Goal: Task Accomplishment & Management: Use online tool/utility

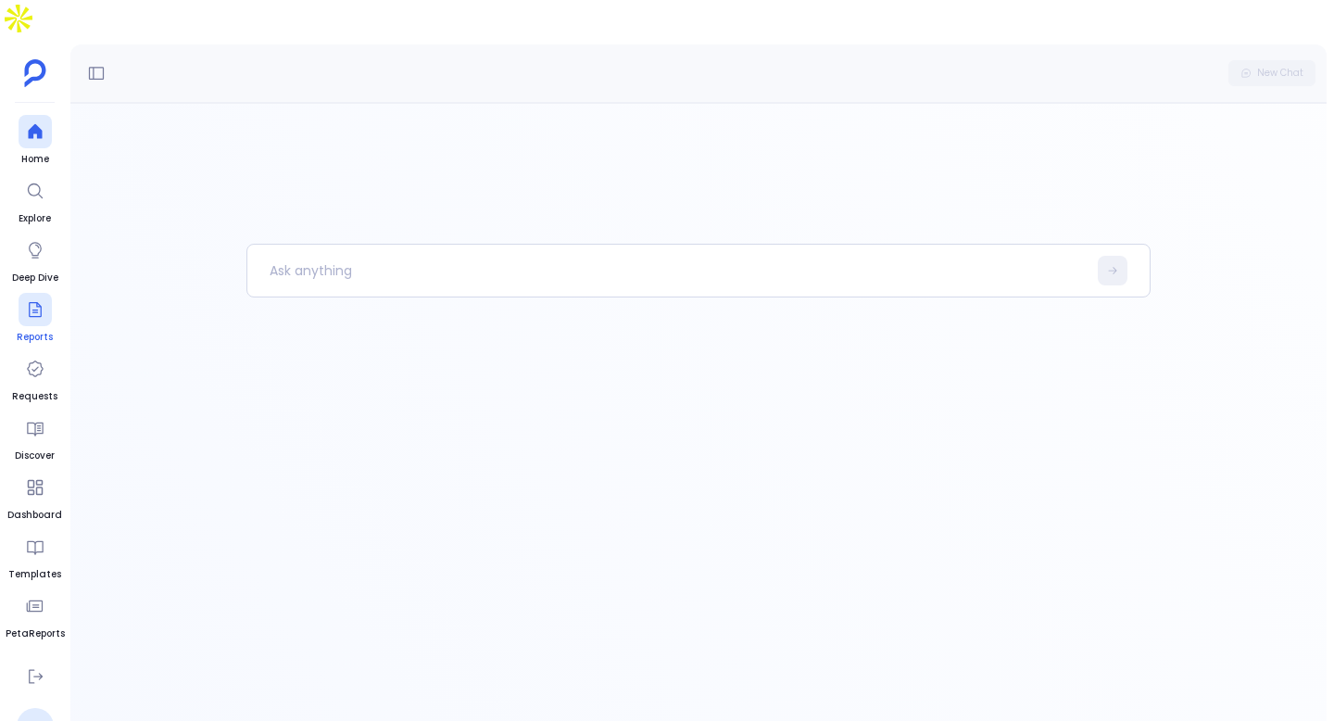
click at [28, 293] on link "Reports" at bounding box center [35, 319] width 36 height 52
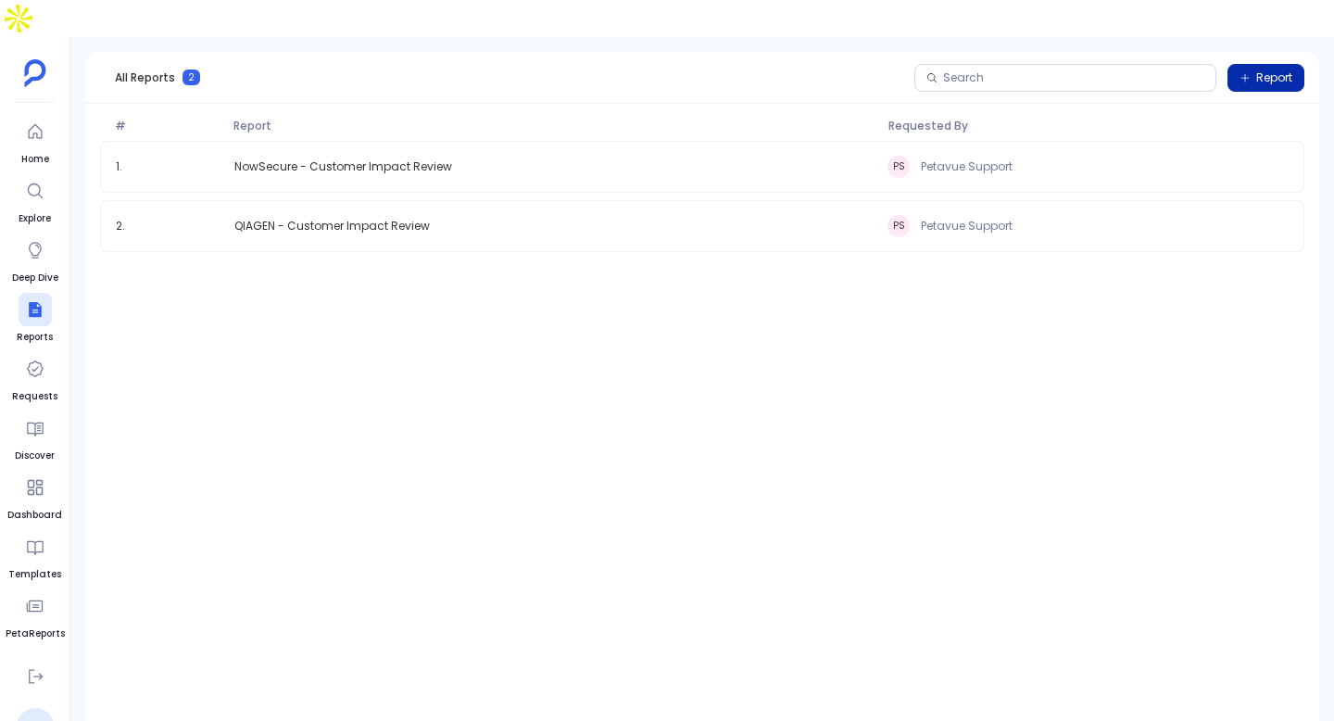
click at [1279, 70] on span "Report" at bounding box center [1274, 77] width 36 height 15
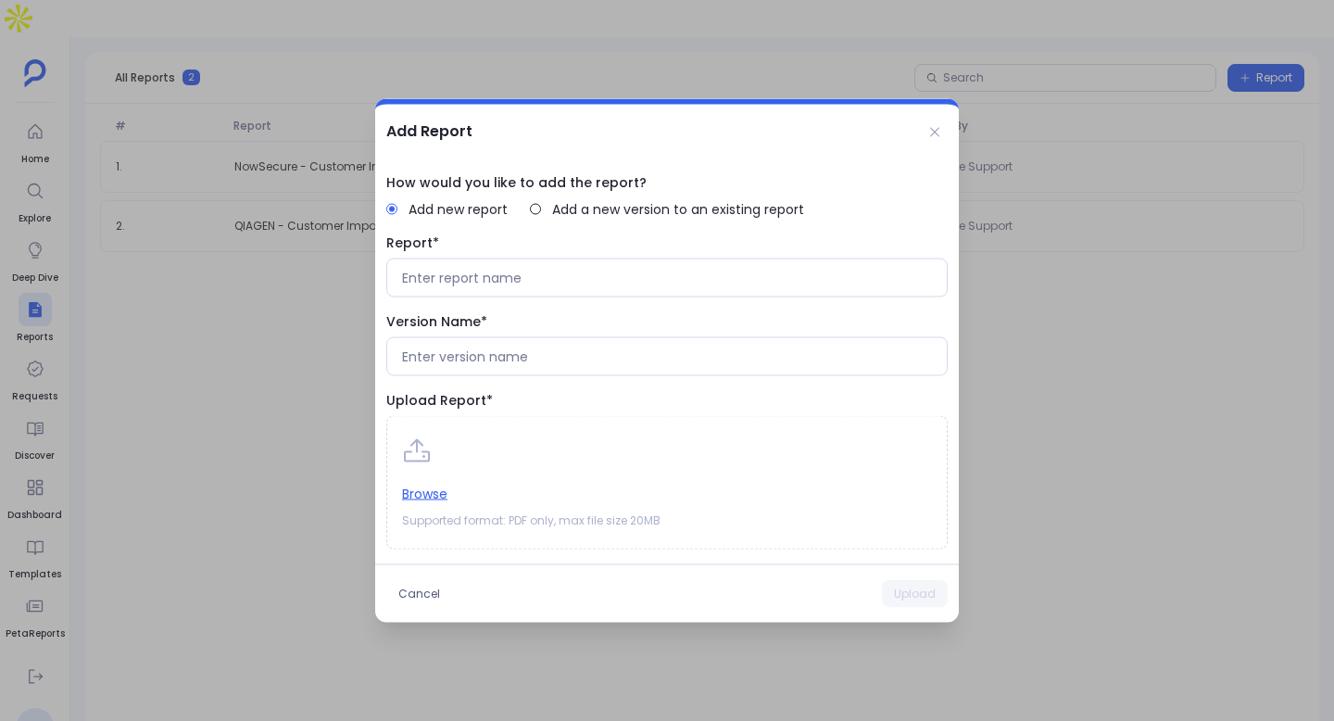
click at [743, 257] on div "Report*" at bounding box center [666, 265] width 561 height 64
click at [697, 281] on input at bounding box center [667, 278] width 530 height 19
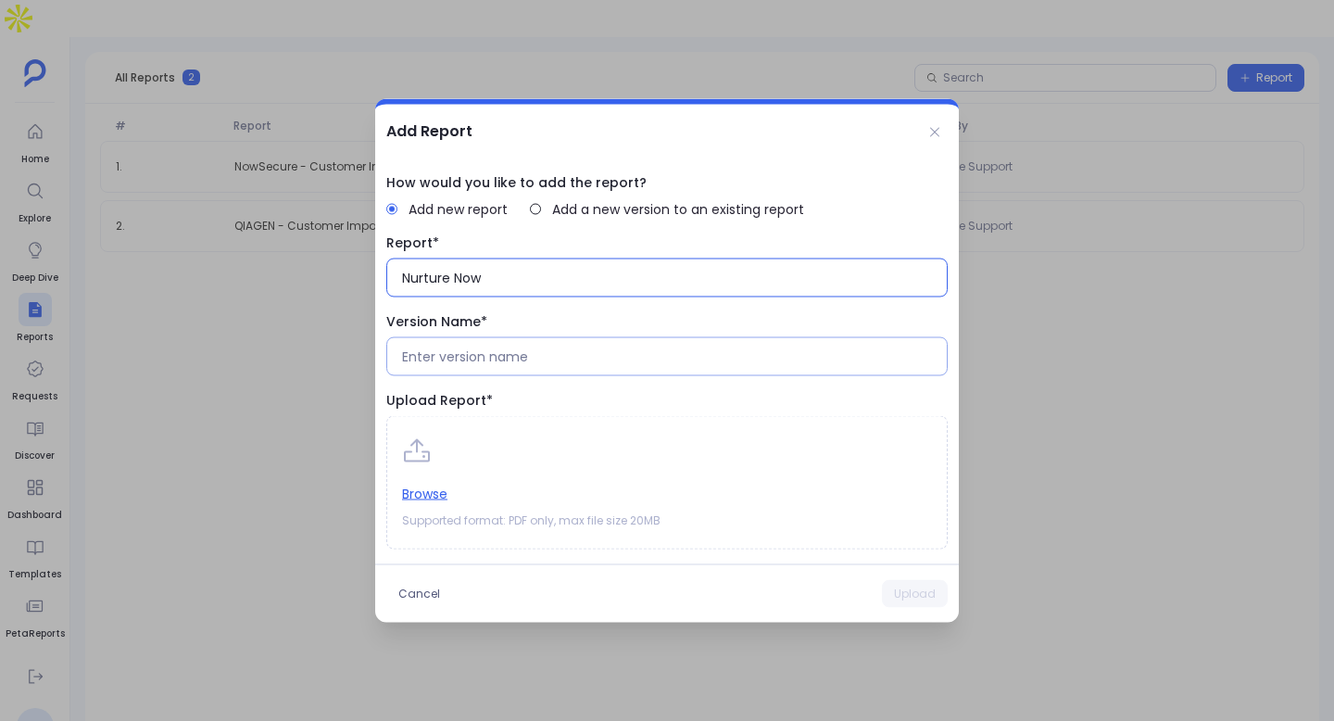
type input "Nurture Now"
click at [583, 347] on input at bounding box center [667, 356] width 530 height 19
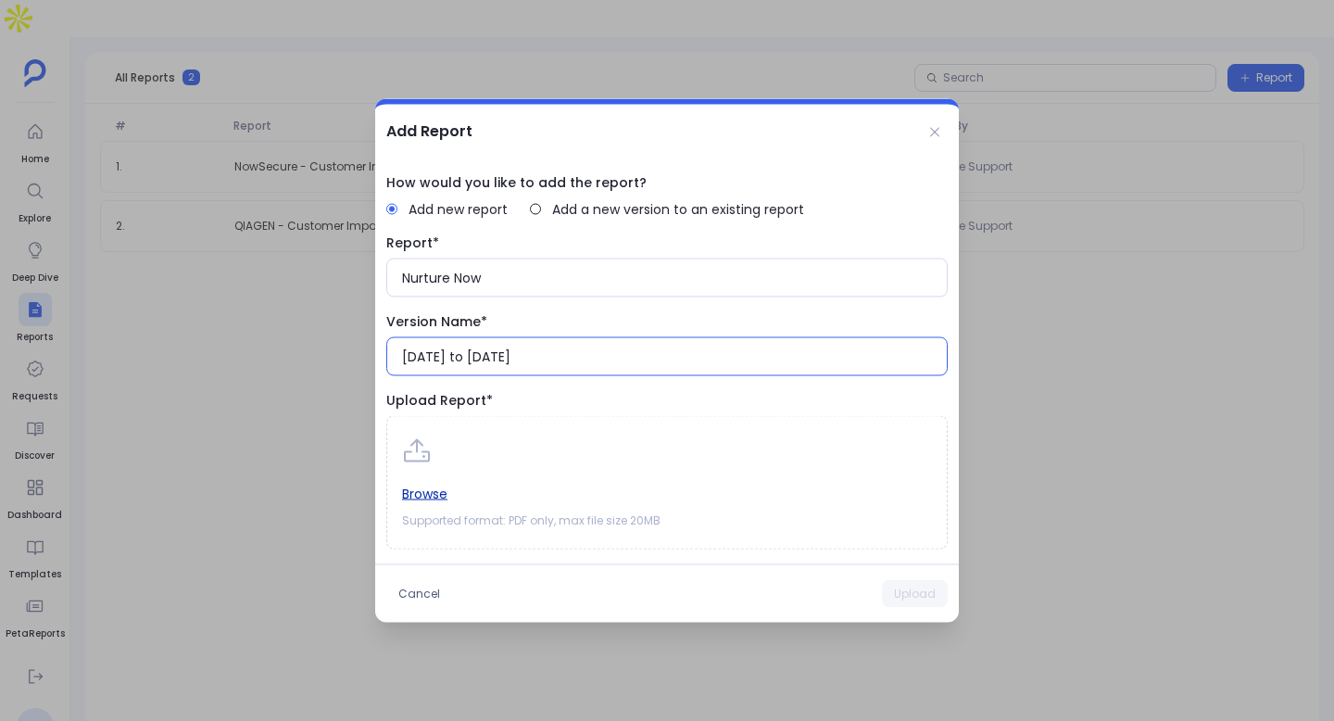
type input "[DATE] to [DATE]"
click at [433, 492] on button "Browse" at bounding box center [424, 493] width 45 height 20
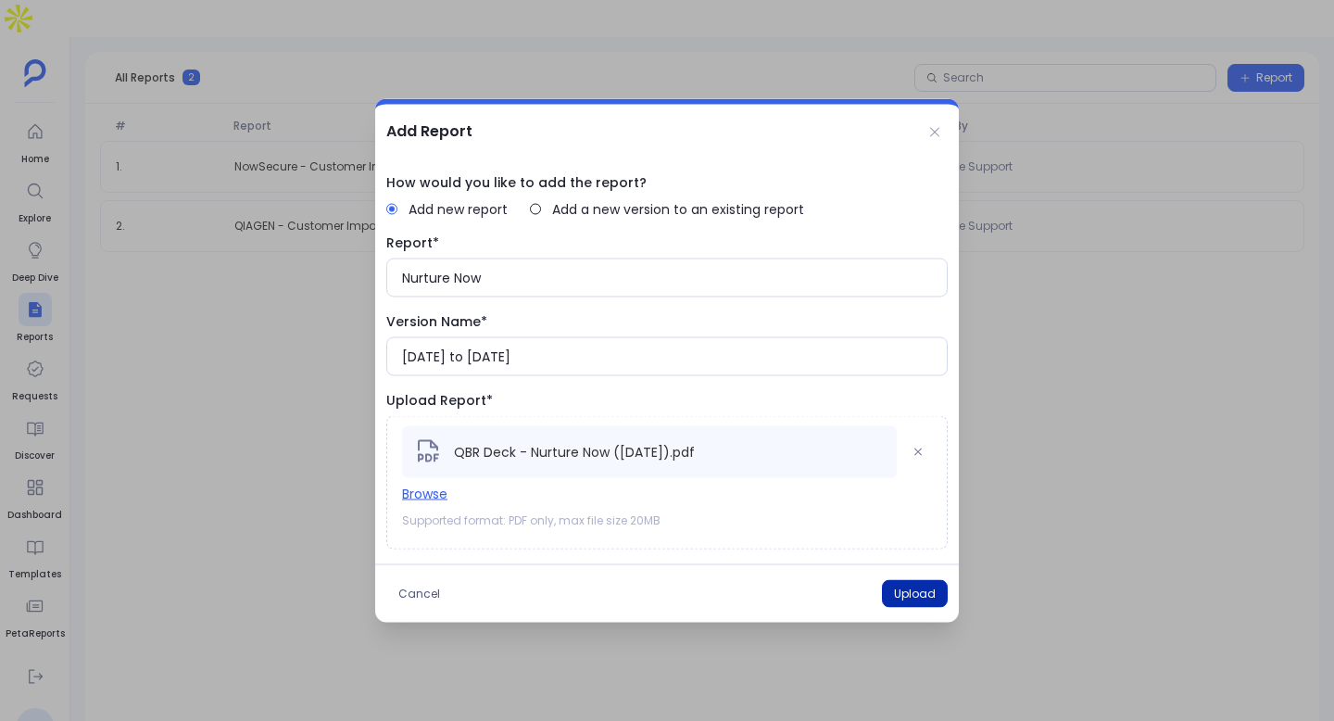
click at [931, 585] on button "Upload" at bounding box center [915, 594] width 66 height 28
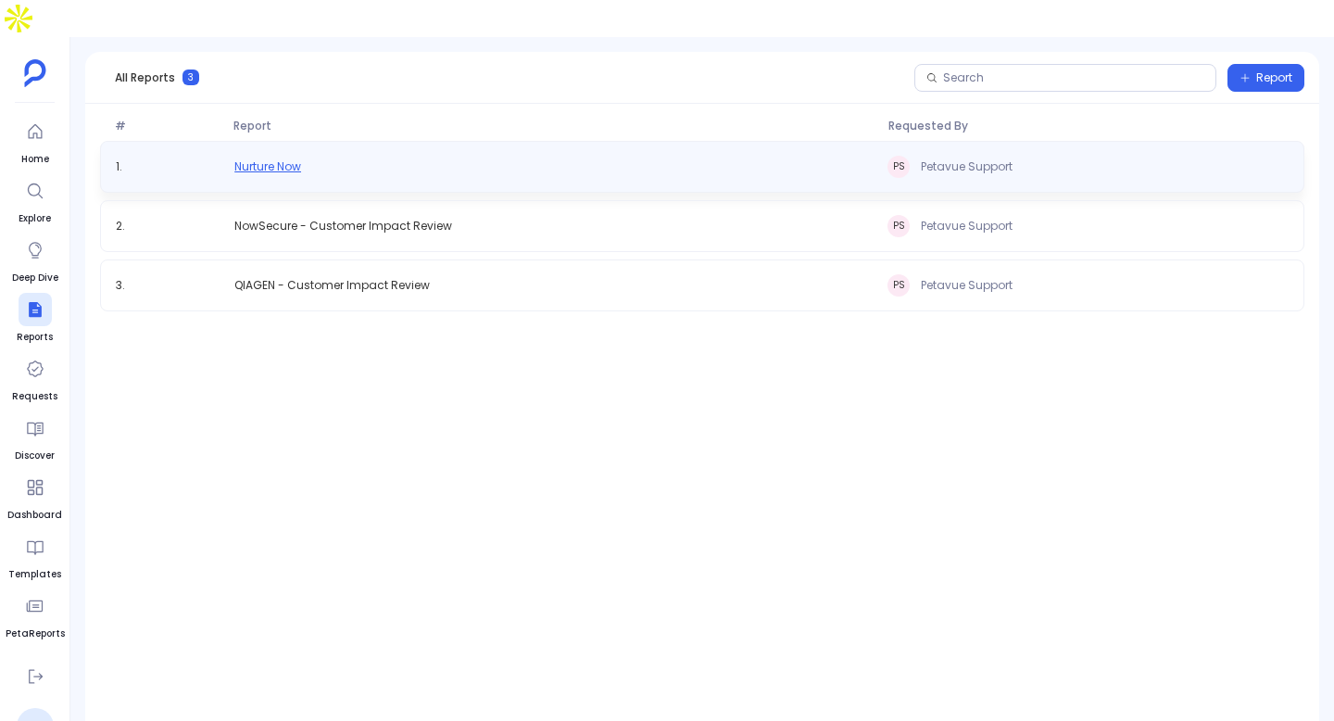
click at [265, 159] on span "Nurture Now" at bounding box center [267, 166] width 67 height 15
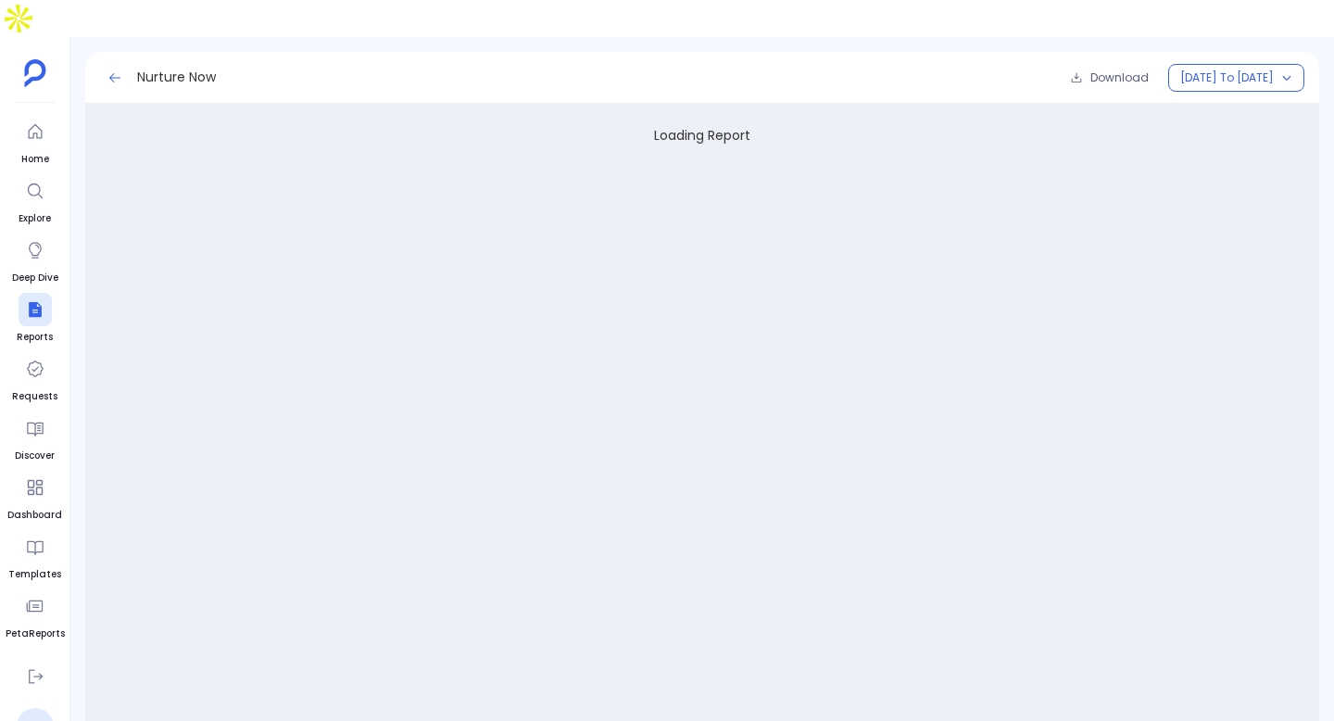
click at [114, 70] on icon at bounding box center [114, 77] width 15 height 15
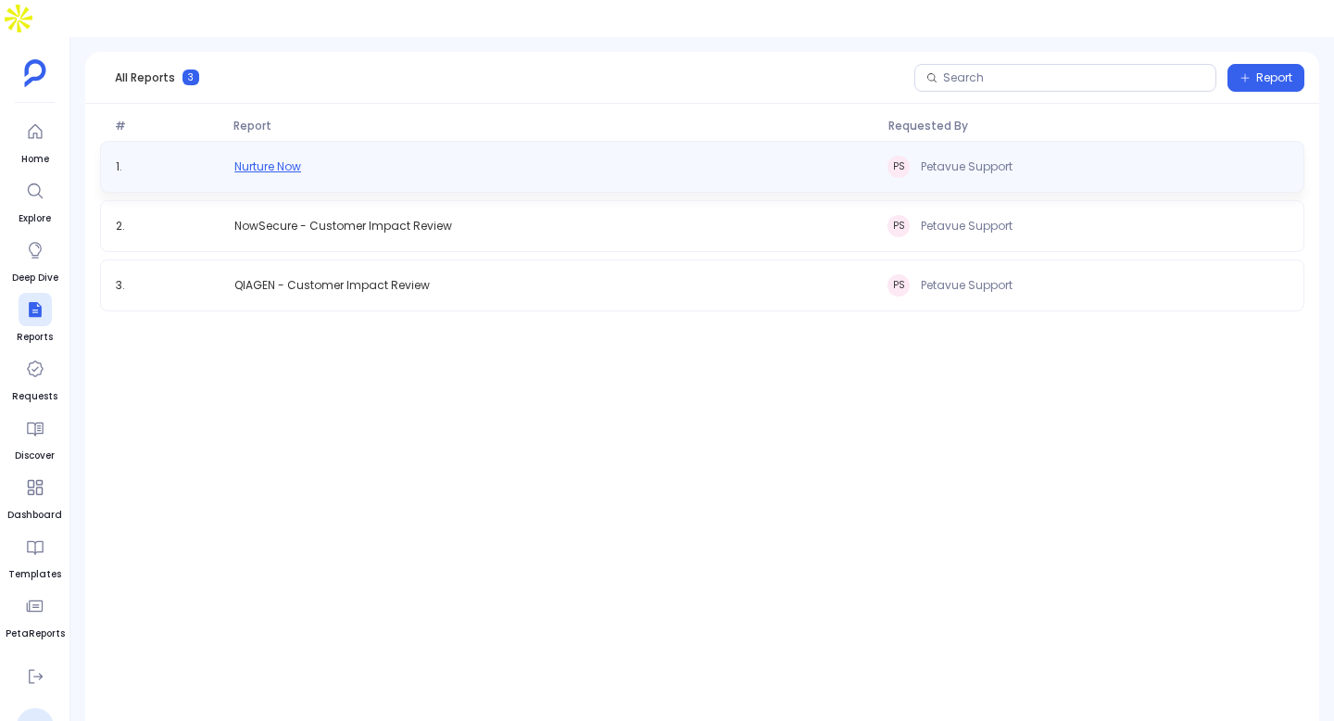
click at [278, 159] on span "Nurture Now" at bounding box center [267, 166] width 67 height 15
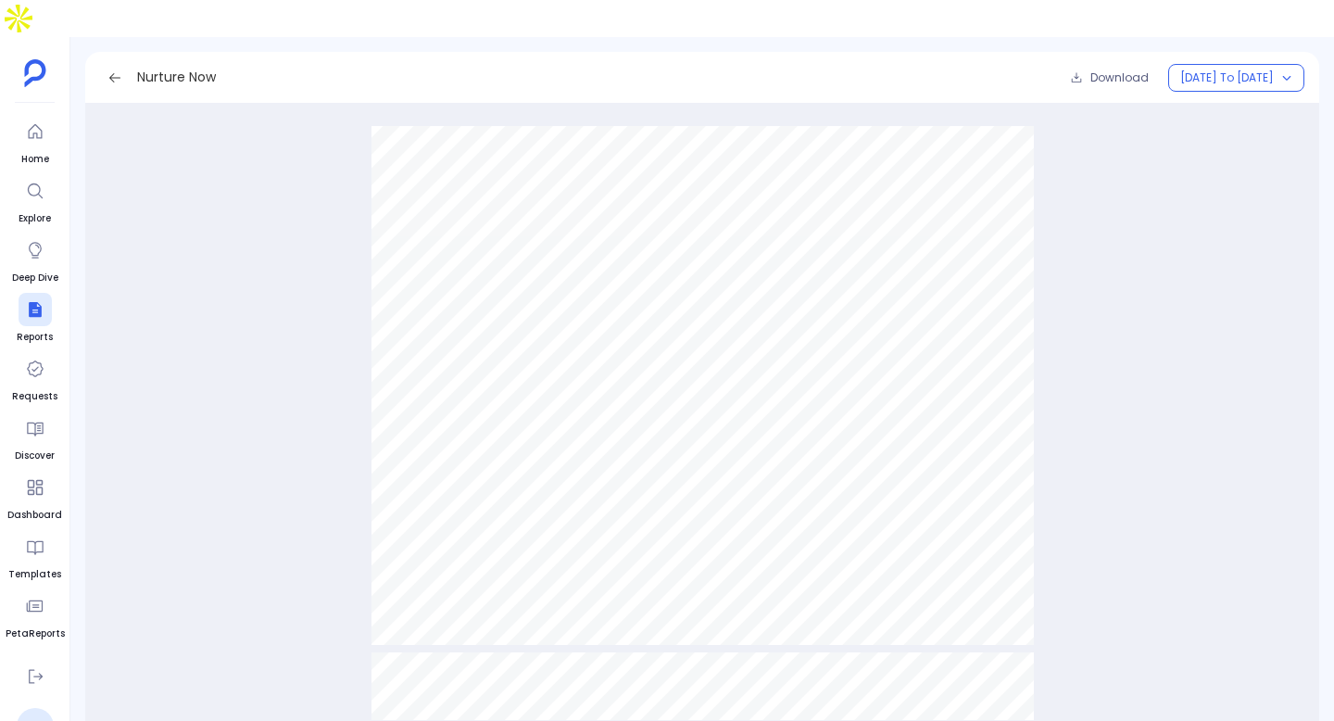
scroll to position [14172, 0]
